Goal: Complete application form

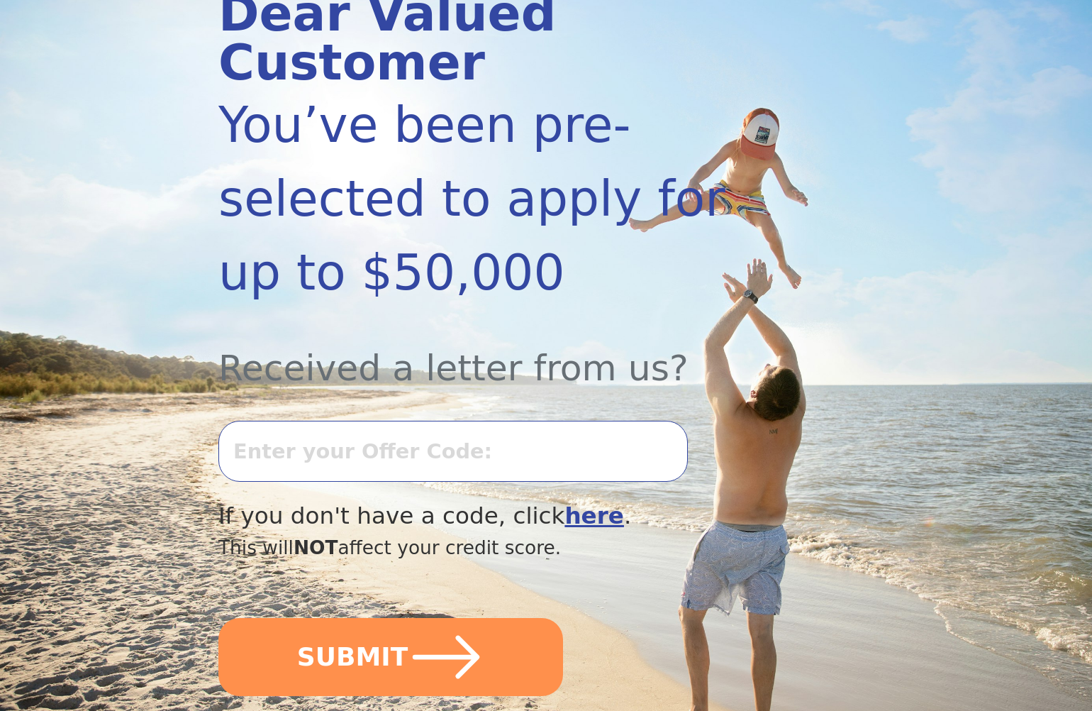
scroll to position [228, 0]
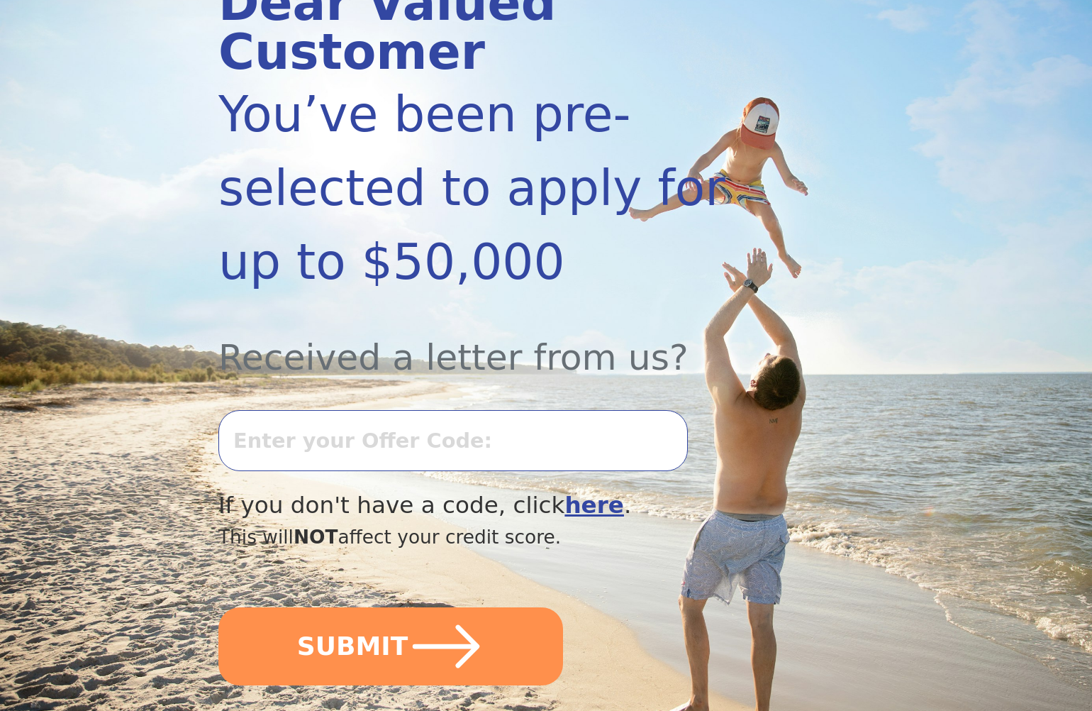
click at [288, 410] on input "text" at bounding box center [453, 440] width 470 height 61
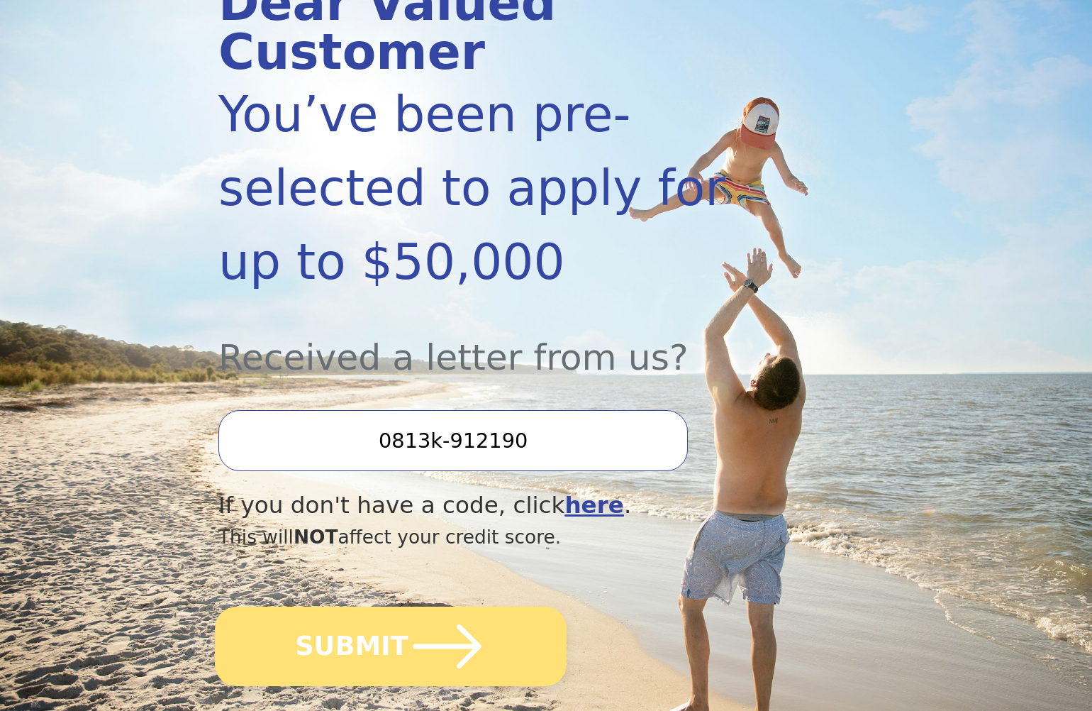
type input "0813k-912190"
click at [439, 607] on icon "submit" at bounding box center [448, 646] width 78 height 78
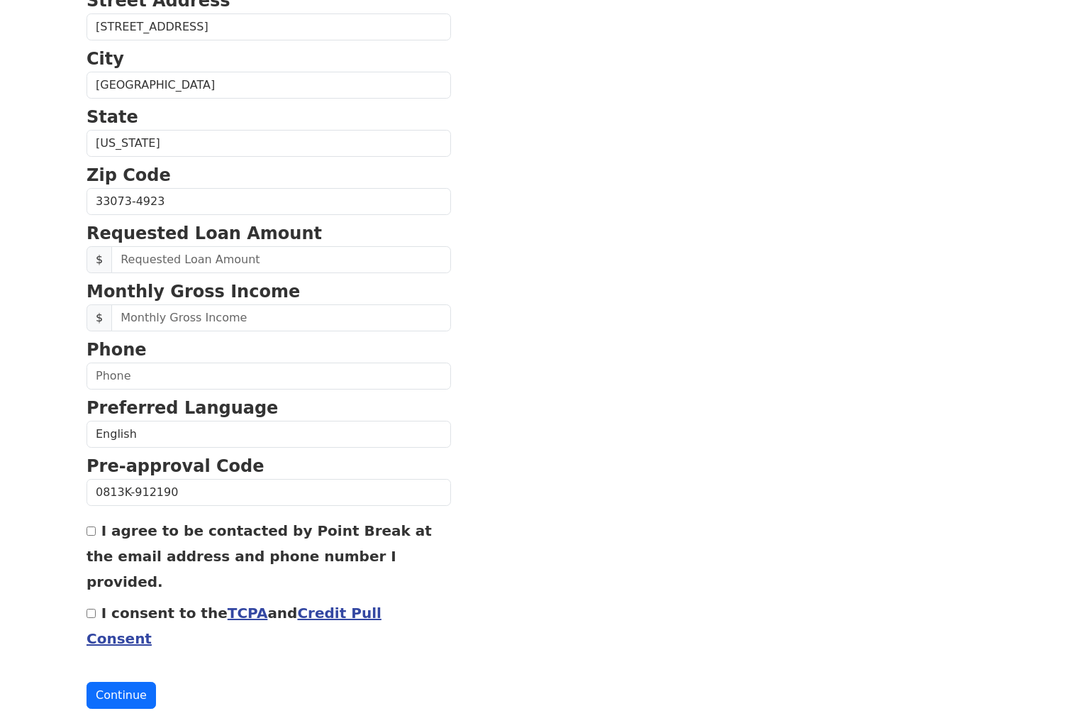
scroll to position [418, 0]
click at [345, 605] on link "Credit Pull Consent" at bounding box center [234, 626] width 295 height 43
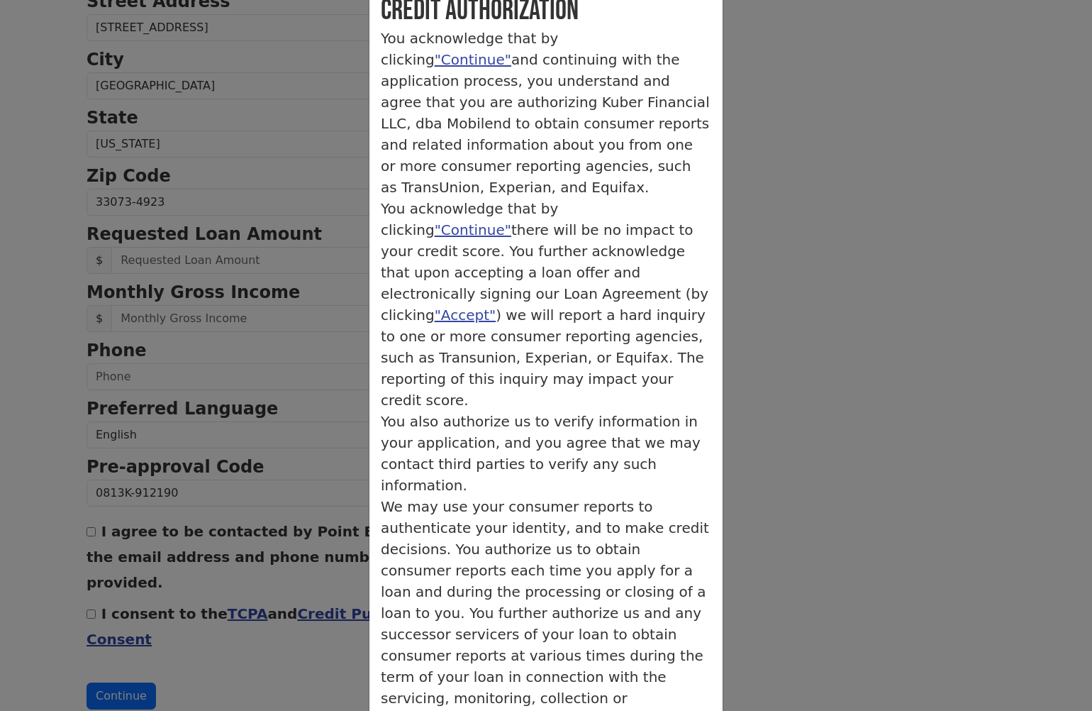
scroll to position [88, 0]
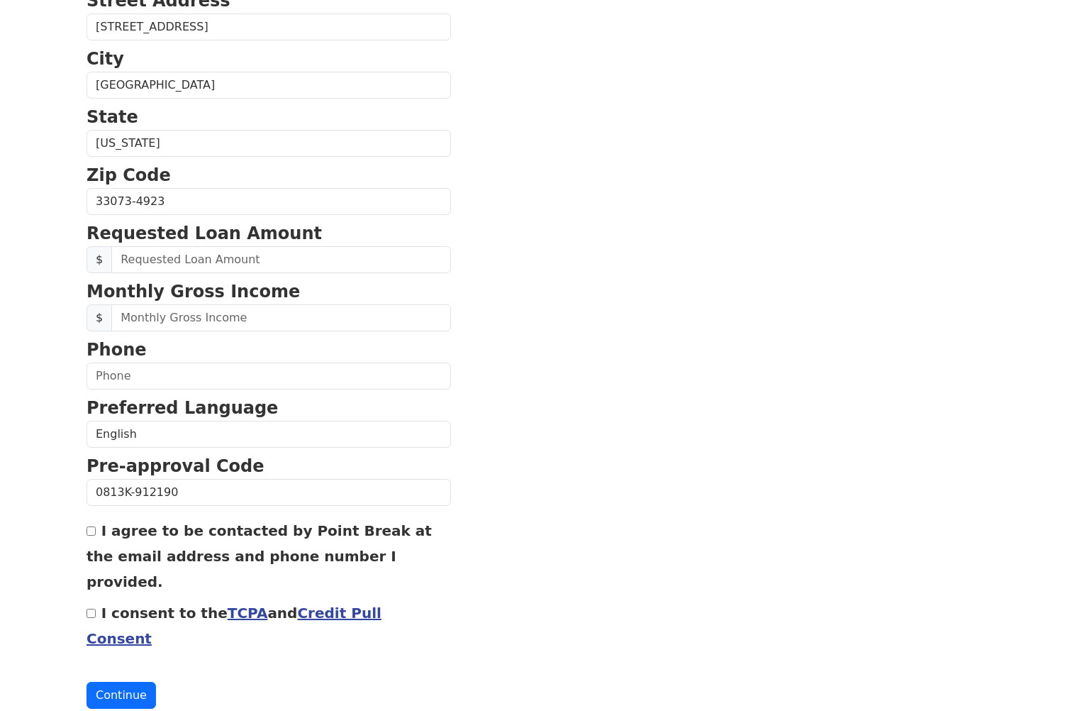
scroll to position [418, 0]
click at [90, 609] on input "I consent to the TCPA and Credit Pull Consent" at bounding box center [91, 613] width 9 height 9
checkbox input "true"
click at [92, 535] on input "I agree to be contacted by Point Break at the email address and phone number I …" at bounding box center [91, 531] width 9 height 9
checkbox input "true"
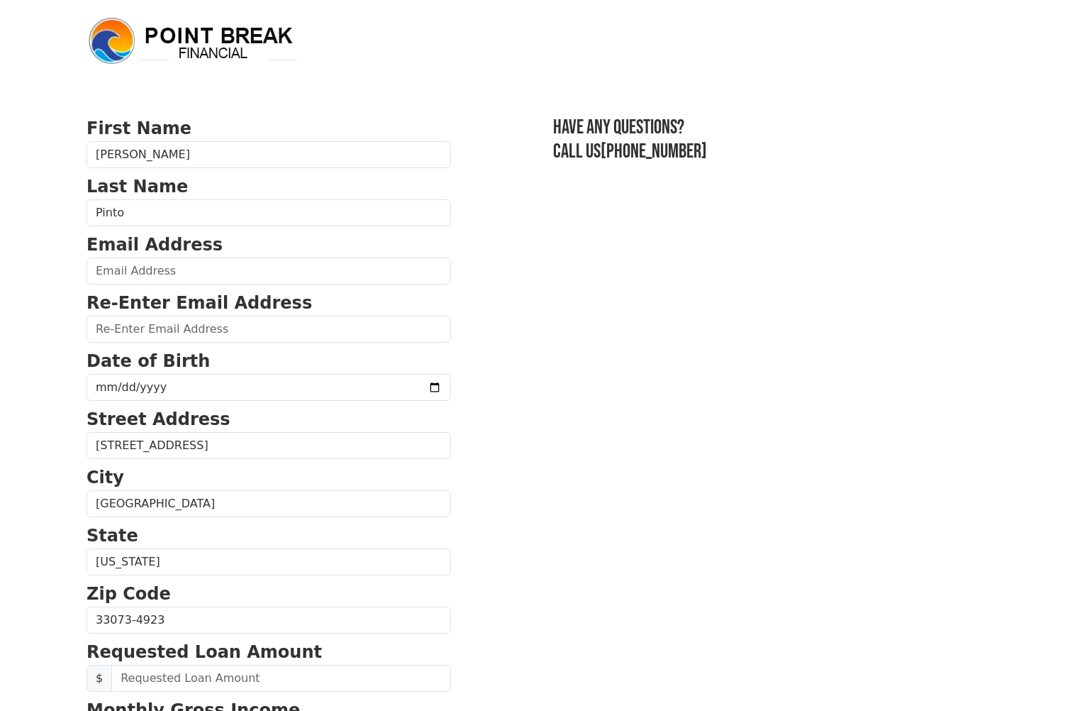
scroll to position [0, 0]
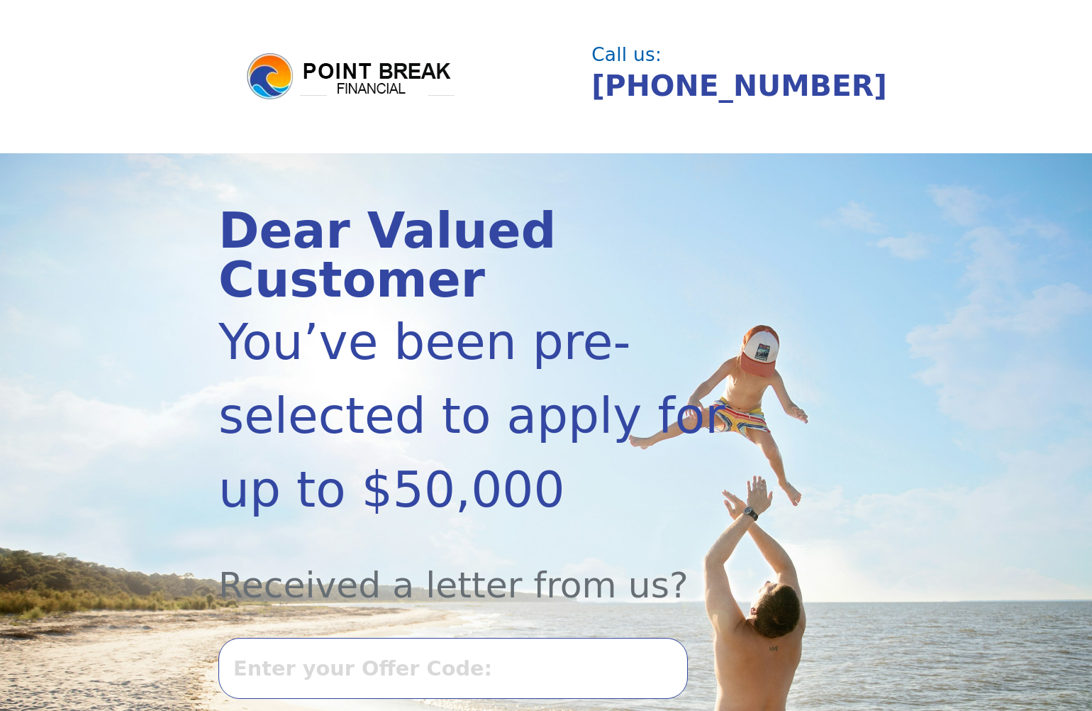
scroll to position [228, 0]
